Goal: Transaction & Acquisition: Subscribe to service/newsletter

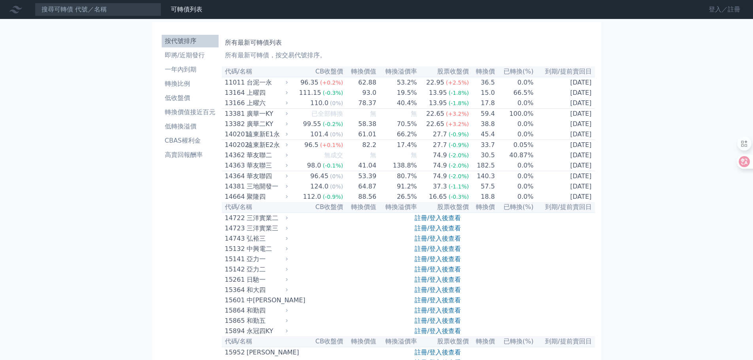
drag, startPoint x: 0, startPoint y: 0, endPoint x: 722, endPoint y: 9, distance: 721.6
click at [723, 9] on link "登入／註冊" at bounding box center [725, 9] width 44 height 13
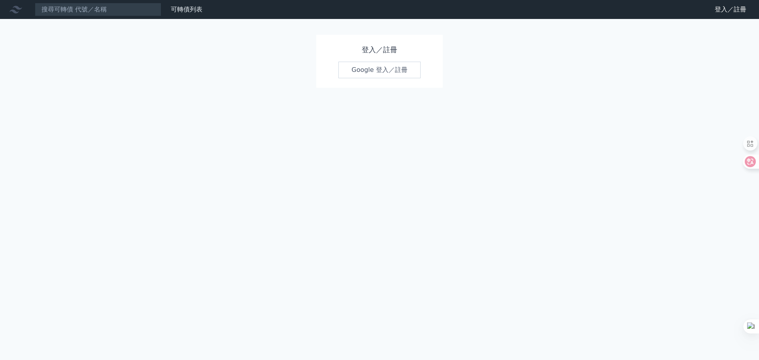
click at [373, 71] on link "Google 登入／註冊" at bounding box center [379, 70] width 82 height 17
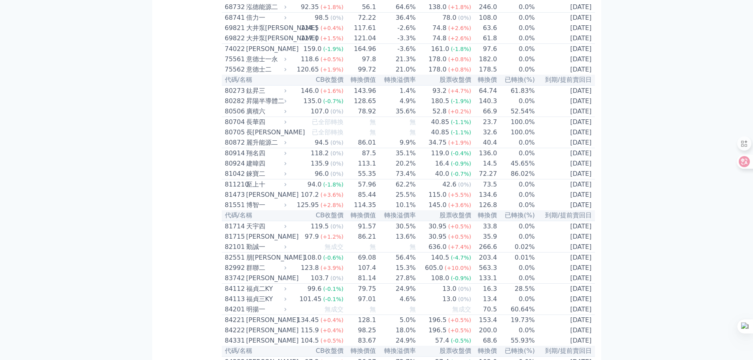
scroll to position [3874, 0]
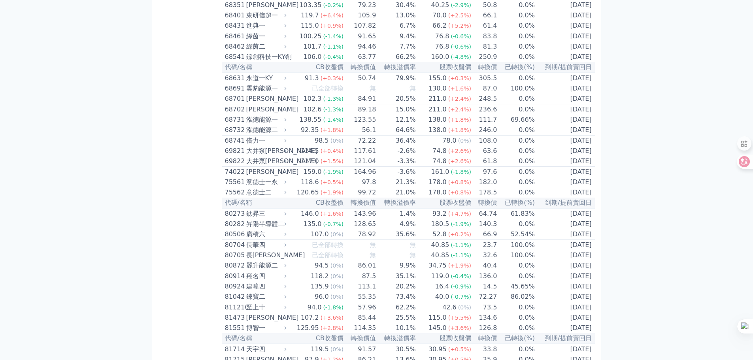
scroll to position [4072, 0]
